Goal: Transaction & Acquisition: Purchase product/service

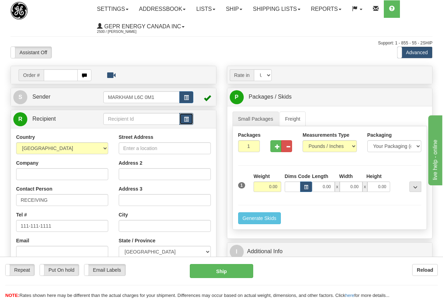
click at [186, 118] on span "button" at bounding box center [186, 119] width 5 height 5
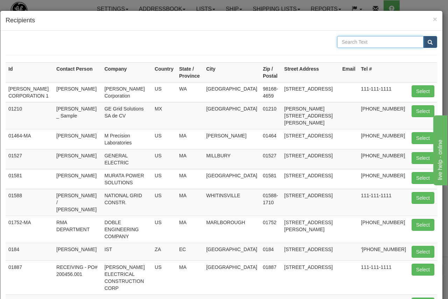
click at [349, 41] on input "text" at bounding box center [380, 42] width 86 height 12
type input "t9h"
click at [428, 42] on span "submit" at bounding box center [430, 42] width 5 height 5
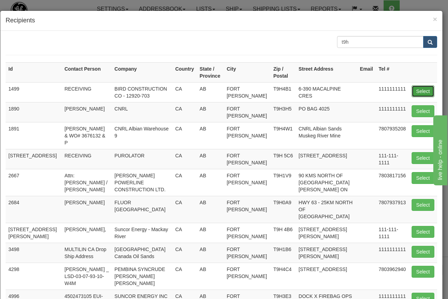
click at [419, 91] on button "Select" at bounding box center [423, 91] width 23 height 12
type input "1499"
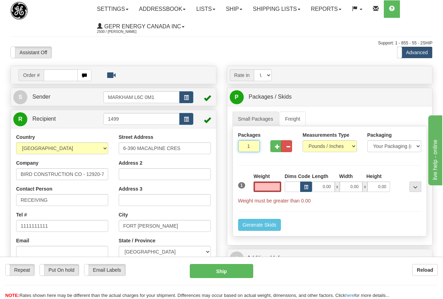
type input "0.00"
click at [240, 147] on input "1" at bounding box center [249, 146] width 22 height 12
type input "4"
click at [267, 186] on input "0.00" at bounding box center [267, 187] width 28 height 11
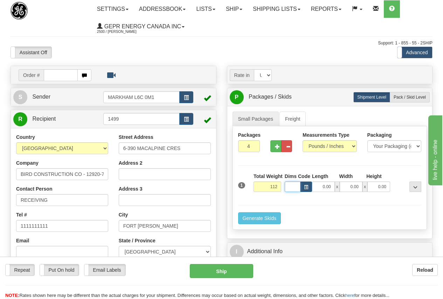
type input "112.00"
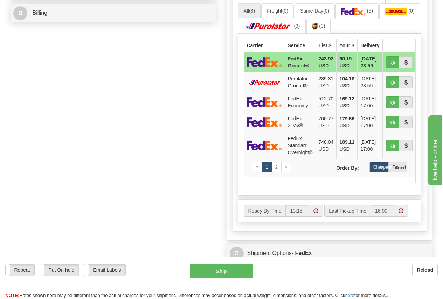
scroll to position [315, 0]
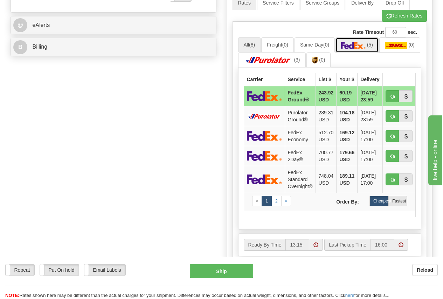
click at [359, 43] on img at bounding box center [353, 45] width 25 height 7
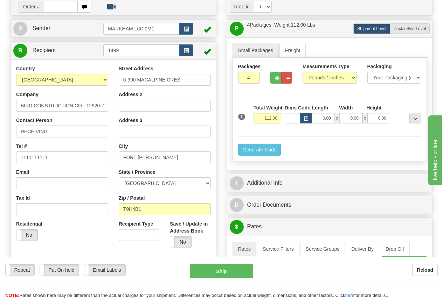
scroll to position [0, 0]
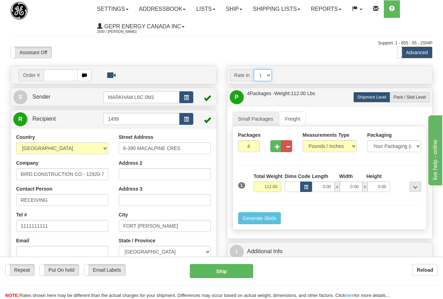
click at [268, 76] on select "Account Currency ARN AWG AUD AUS BHD BBD BFR BMD BRC BRL GBP UKL BND BGN CAD CH…" at bounding box center [263, 75] width 18 height 12
select select "CAD"
click at [254, 69] on select "Account Currency ARN AWG AUD AUS BHD BBD BFR BMD BRC BRL GBP UKL BND BGN CAD CH…" at bounding box center [263, 75] width 18 height 12
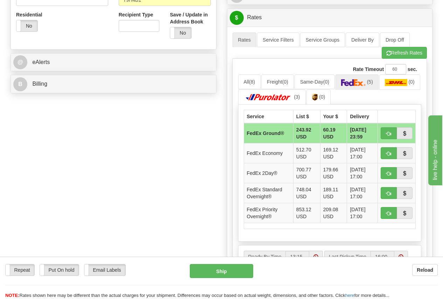
scroll to position [280, 0]
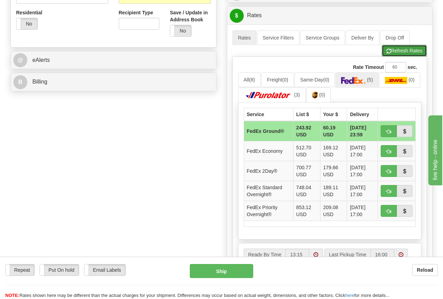
click at [413, 50] on button "Refresh Rates" at bounding box center [404, 51] width 45 height 12
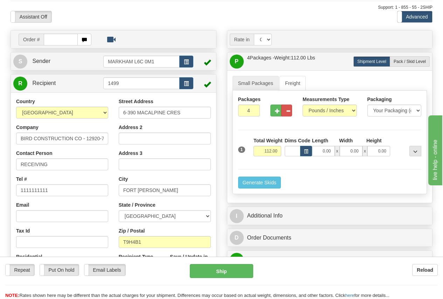
scroll to position [35, 0]
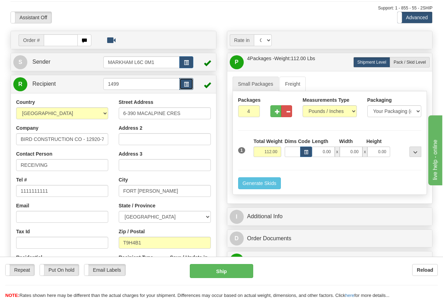
click at [187, 84] on span "button" at bounding box center [186, 84] width 5 height 5
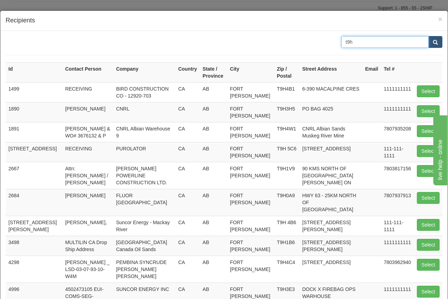
click at [356, 42] on input "t9h" at bounding box center [385, 42] width 88 height 12
click at [355, 42] on input "t9h" at bounding box center [385, 42] width 88 height 12
type input "thunder bay"
click at [433, 41] on span "submit" at bounding box center [435, 42] width 5 height 5
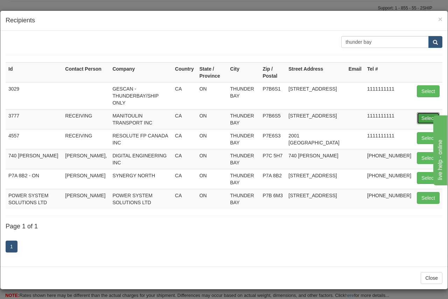
click at [428, 112] on button "Select" at bounding box center [428, 118] width 23 height 12
type input "3777"
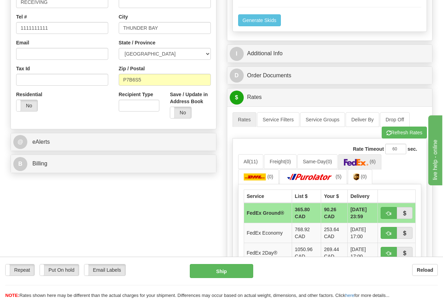
scroll to position [210, 0]
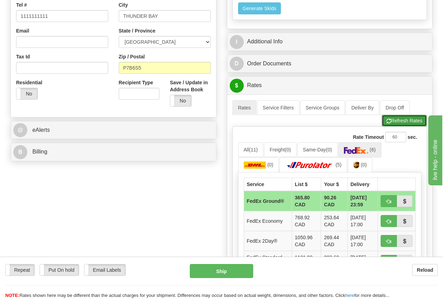
click at [399, 119] on button "Refresh Rates" at bounding box center [404, 121] width 45 height 12
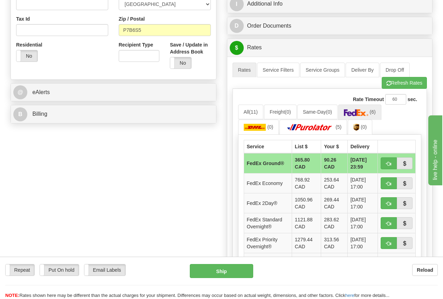
scroll to position [245, 0]
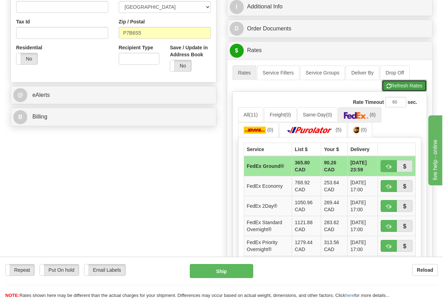
click at [411, 84] on button "Refresh Rates" at bounding box center [404, 86] width 45 height 12
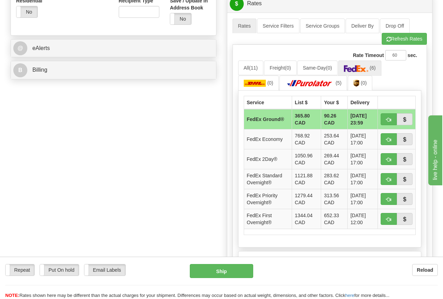
scroll to position [315, 0]
